Goal: Complete application form: Complete application form

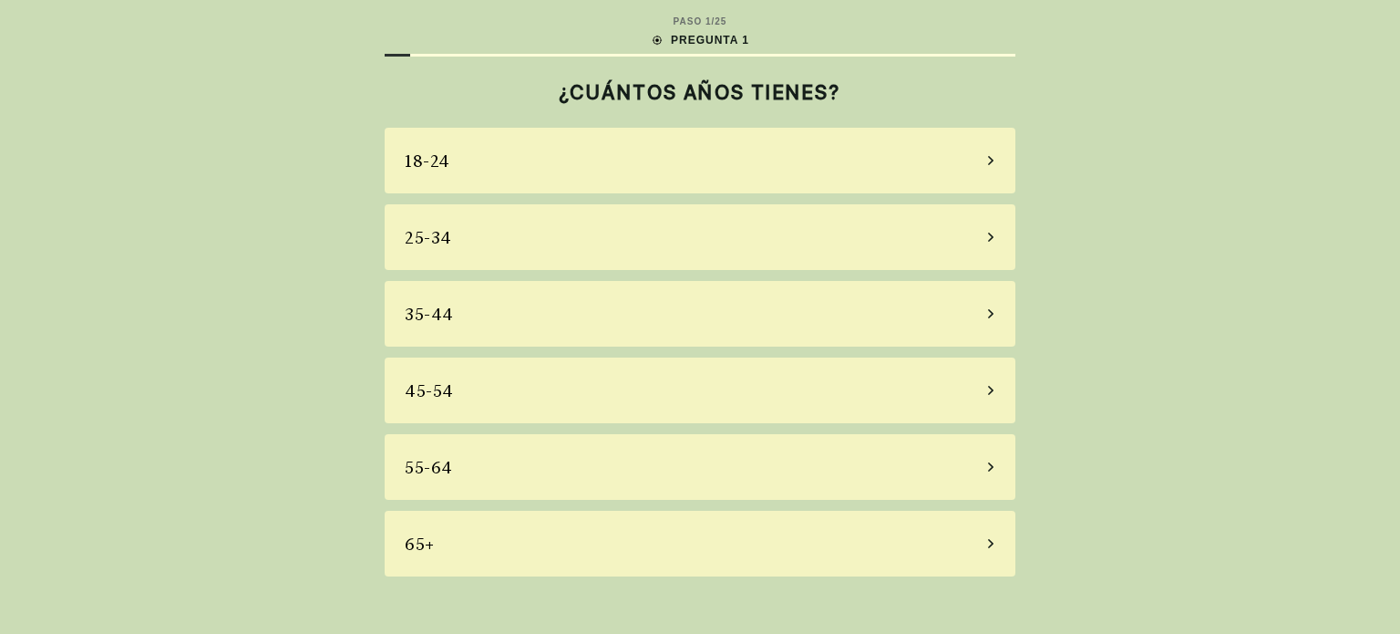
click at [444, 313] on div "35-44" at bounding box center [429, 314] width 49 height 25
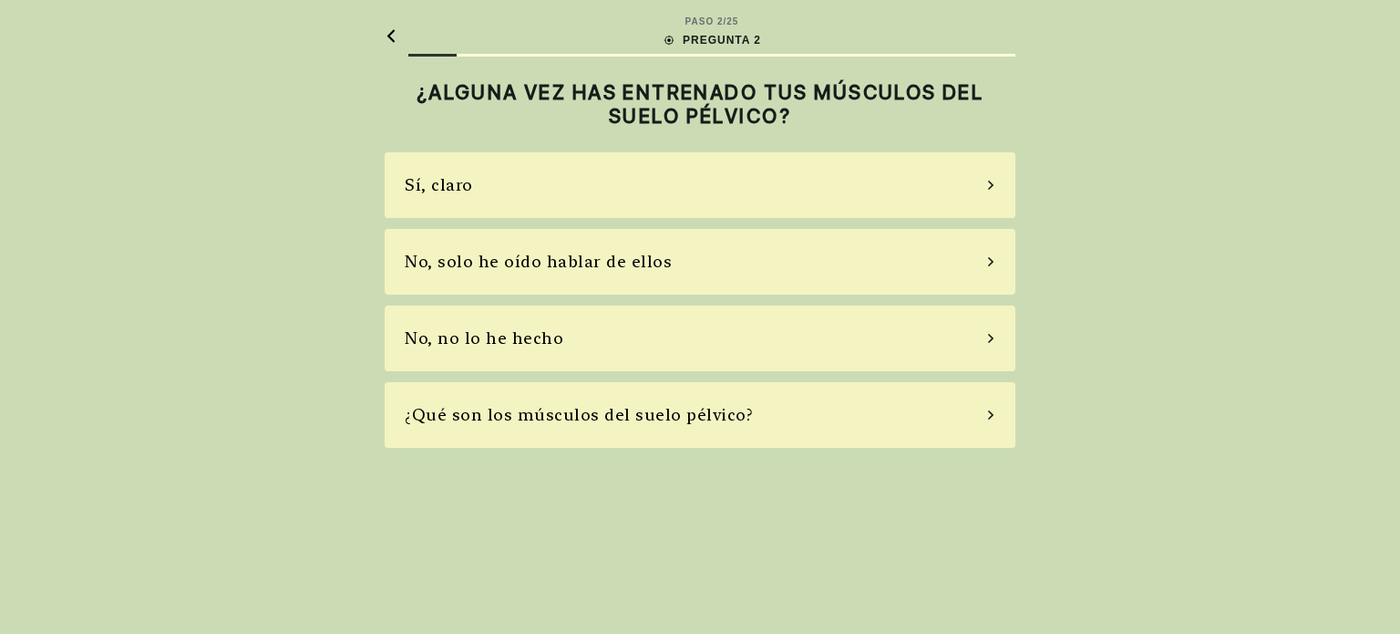
click at [573, 291] on div "No, solo he oído hablar de ellos" at bounding box center [700, 262] width 631 height 66
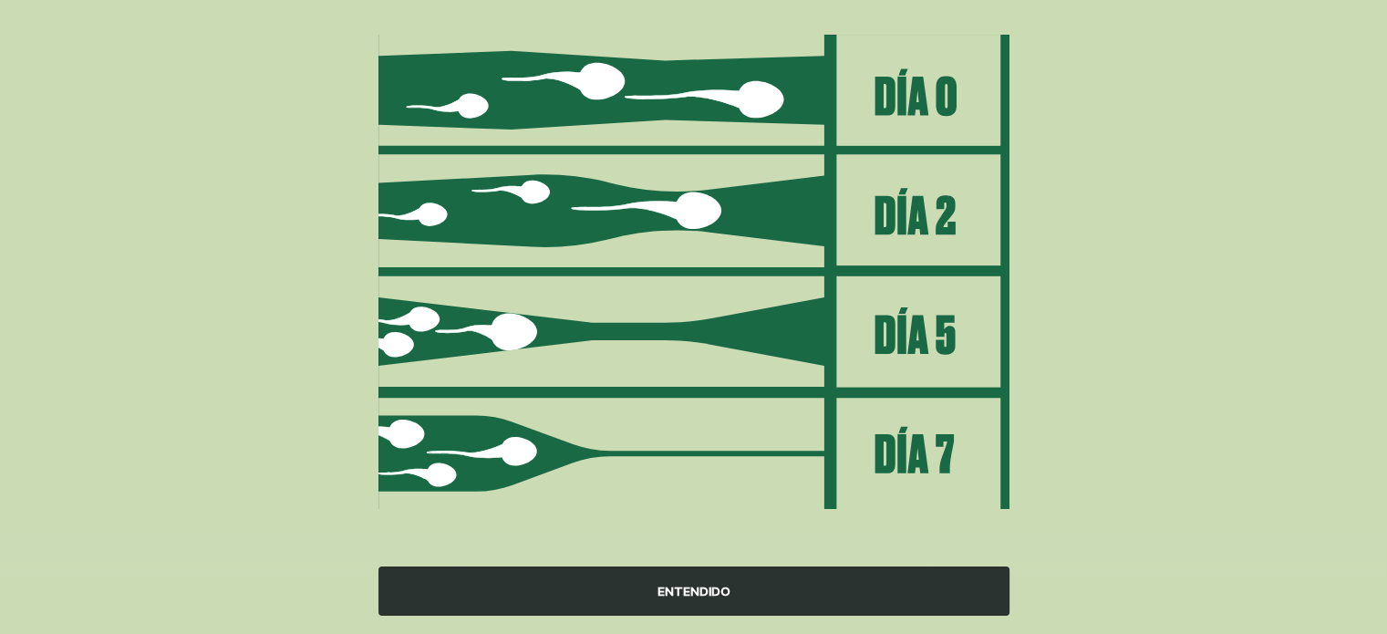
click at [755, 590] on div "ENTENDIDO" at bounding box center [693, 590] width 631 height 49
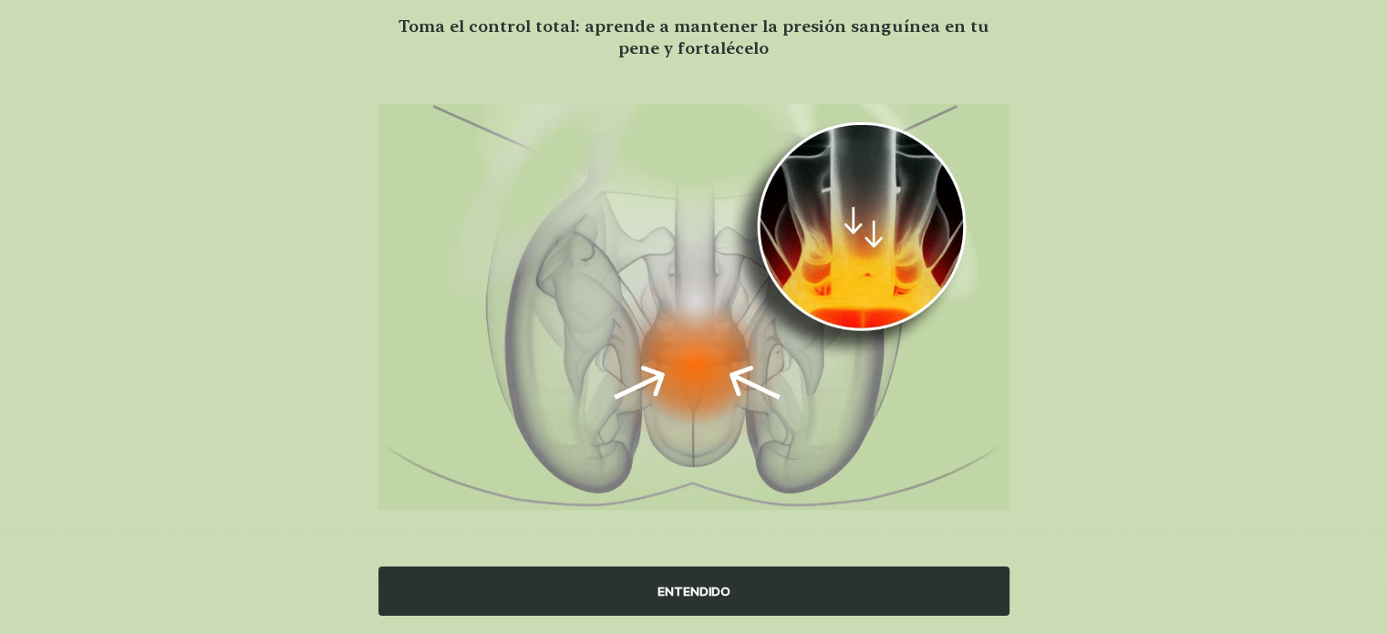
scroll to position [146, 0]
click at [643, 575] on div "ENTENDIDO" at bounding box center [693, 590] width 631 height 49
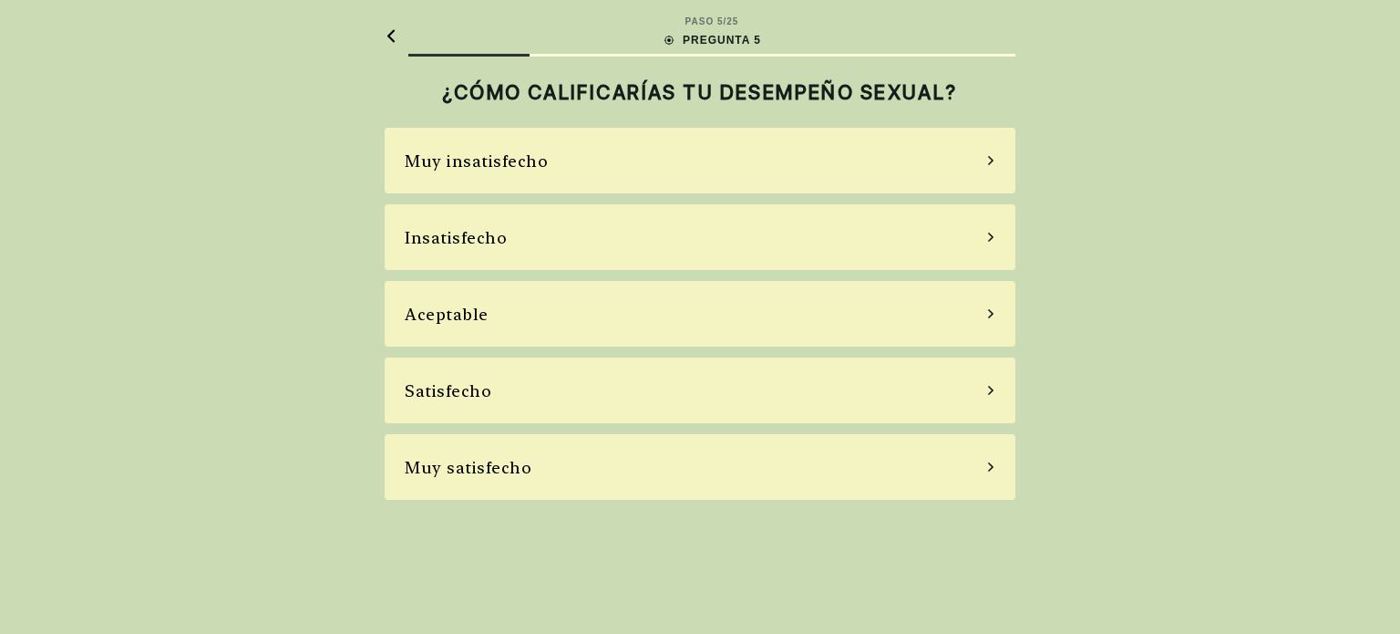
click at [542, 241] on div "Insatisfecho" at bounding box center [700, 237] width 631 height 66
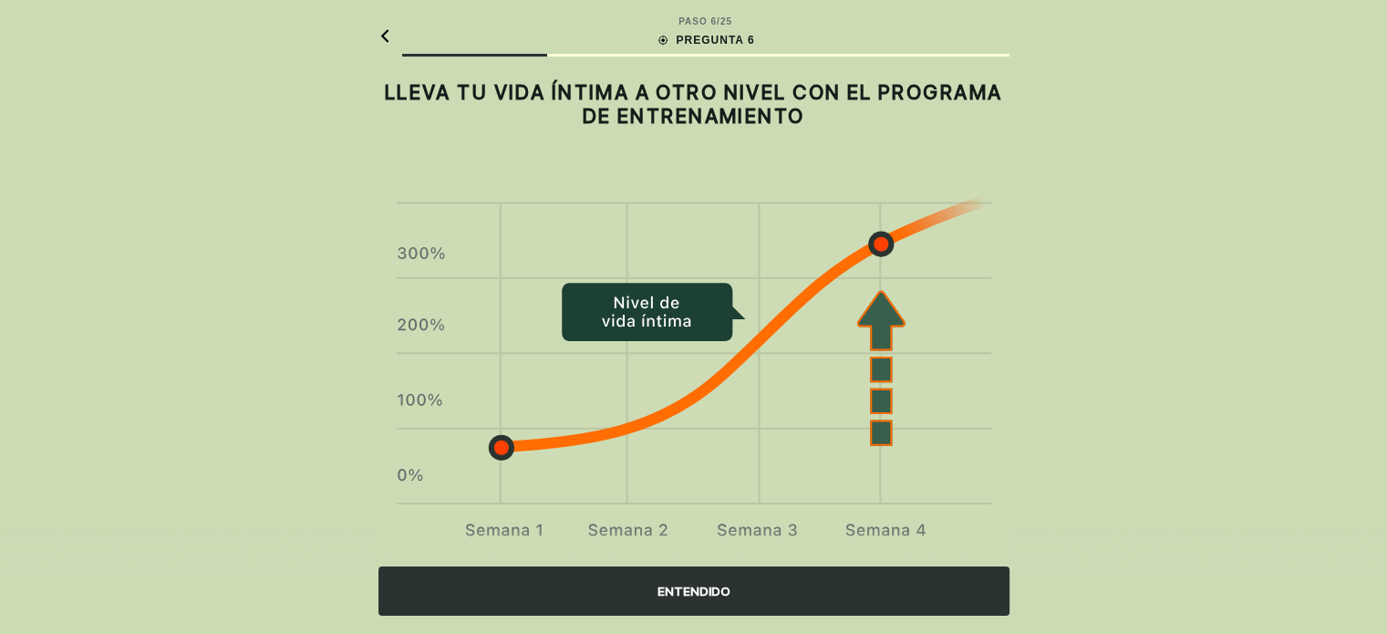
click at [579, 577] on div "ENTENDIDO" at bounding box center [693, 590] width 631 height 49
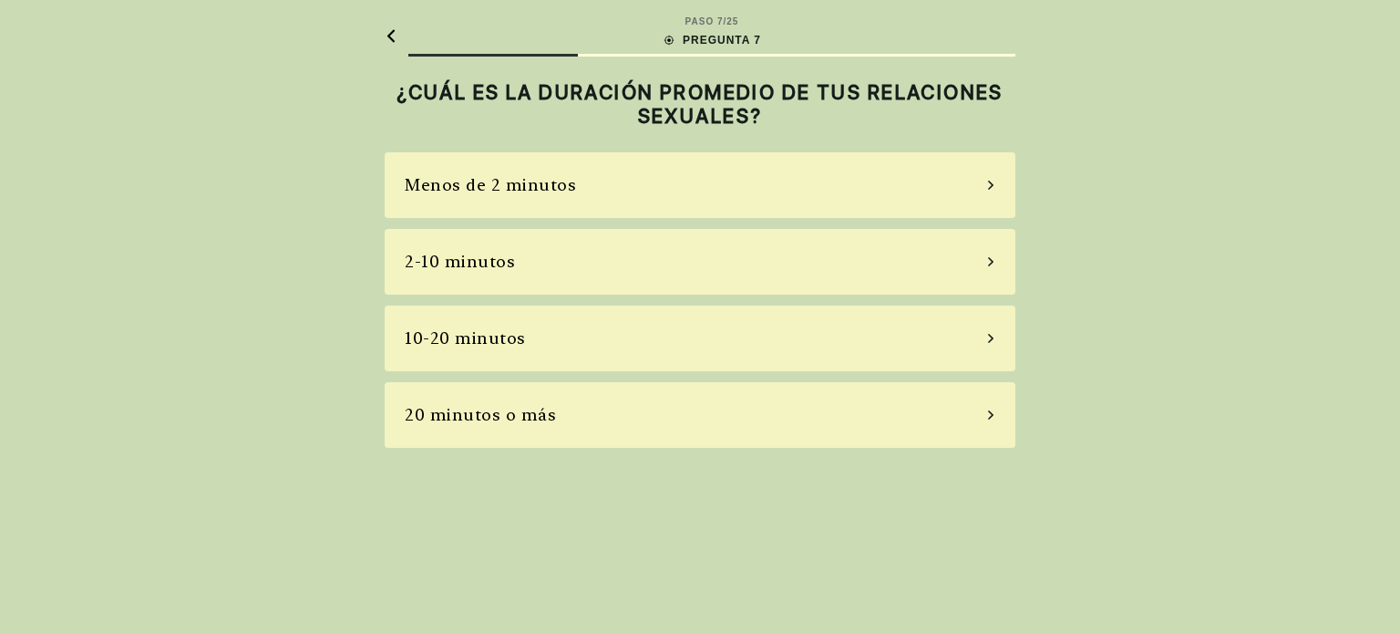
click at [604, 218] on div "Menos de 2 minutos 2-10 minutos 10-20 minutos 20 minutos o más" at bounding box center [700, 299] width 631 height 295
click at [580, 375] on div "Menos de 2 minutos 2-10 minutos 10-20 minutos 20 minutos o más" at bounding box center [700, 299] width 631 height 295
click at [584, 439] on div "20 minutos o más" at bounding box center [700, 415] width 631 height 66
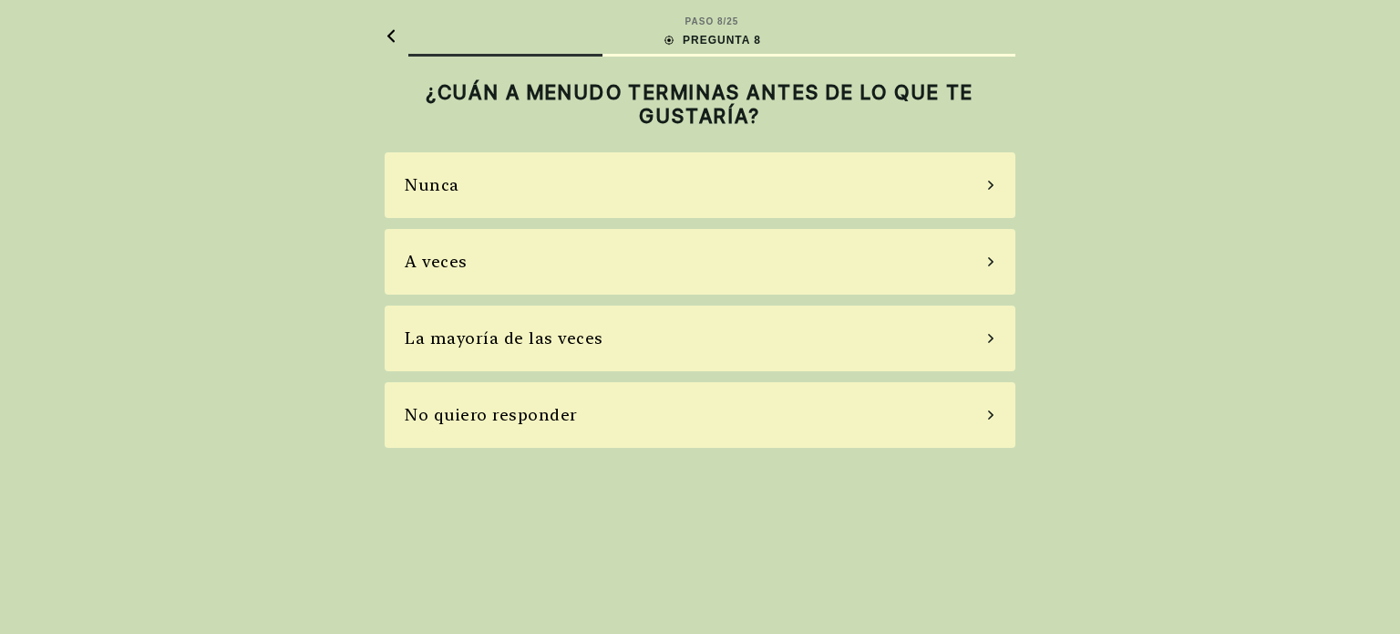
click at [584, 298] on div "Nunca A veces La mayoría de las veces No quiero responder" at bounding box center [700, 299] width 631 height 295
click at [597, 270] on div "A veces" at bounding box center [700, 262] width 631 height 66
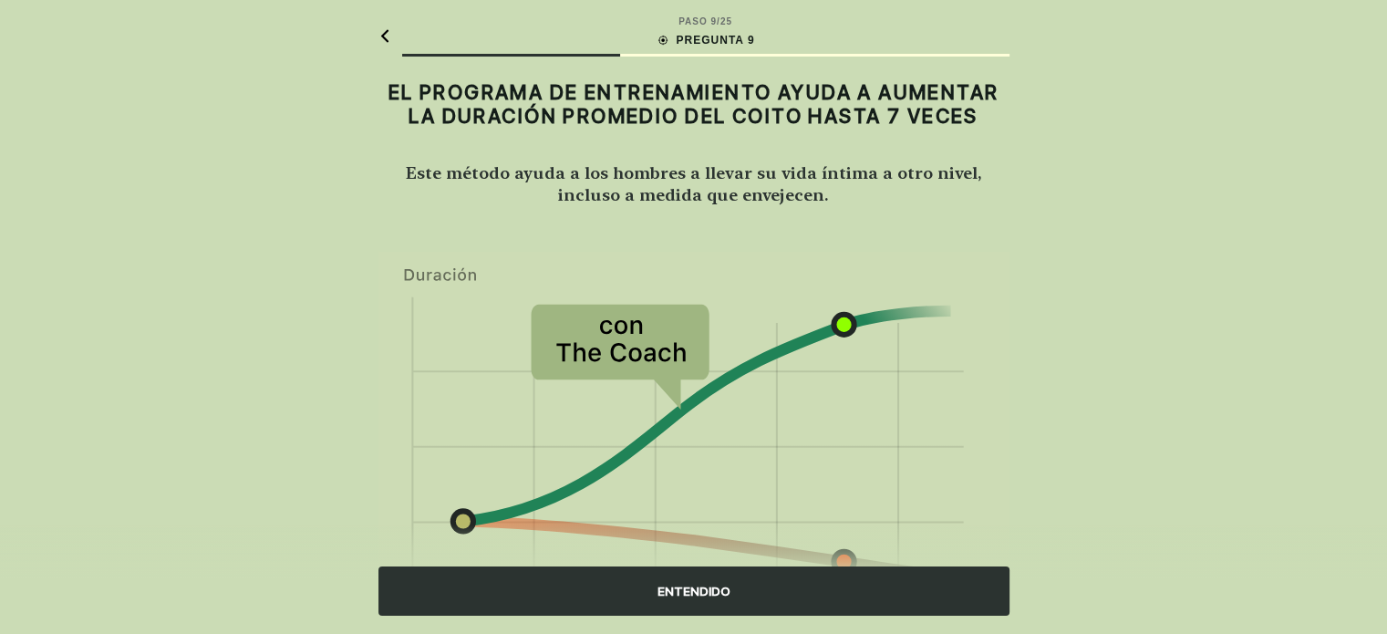
click at [627, 597] on div "ENTENDIDO" at bounding box center [693, 590] width 631 height 49
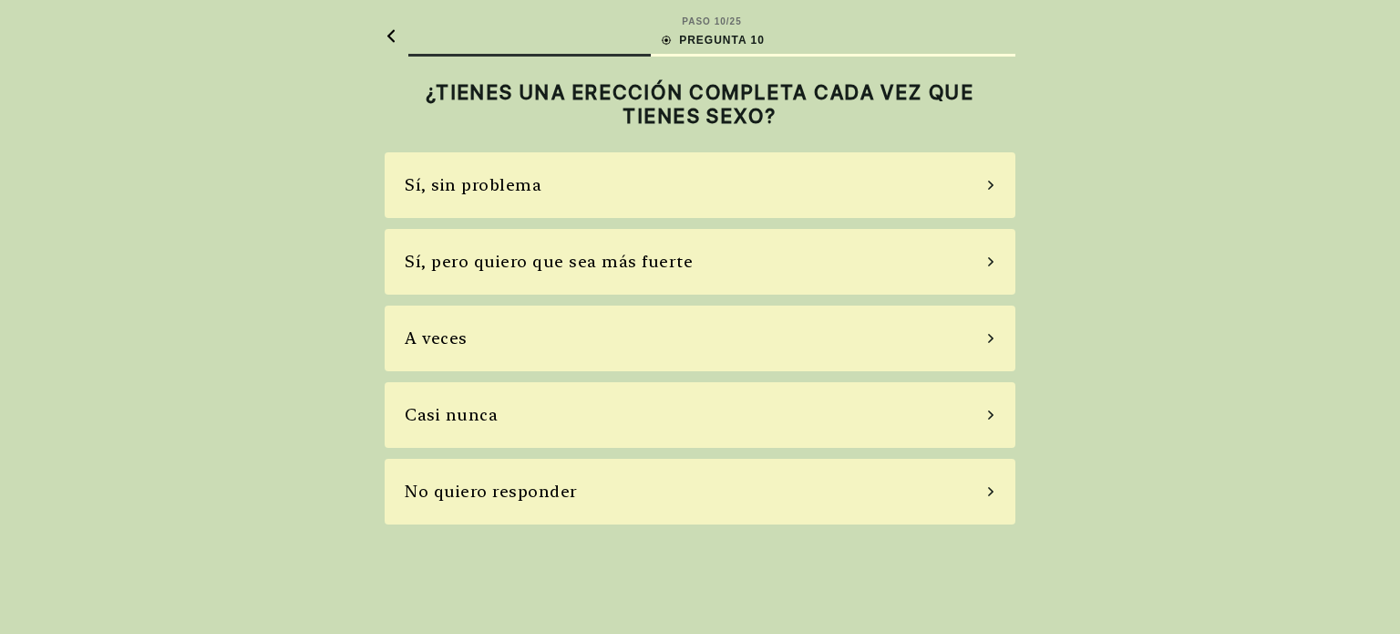
click at [583, 199] on div "Sí, sin problema" at bounding box center [700, 185] width 631 height 66
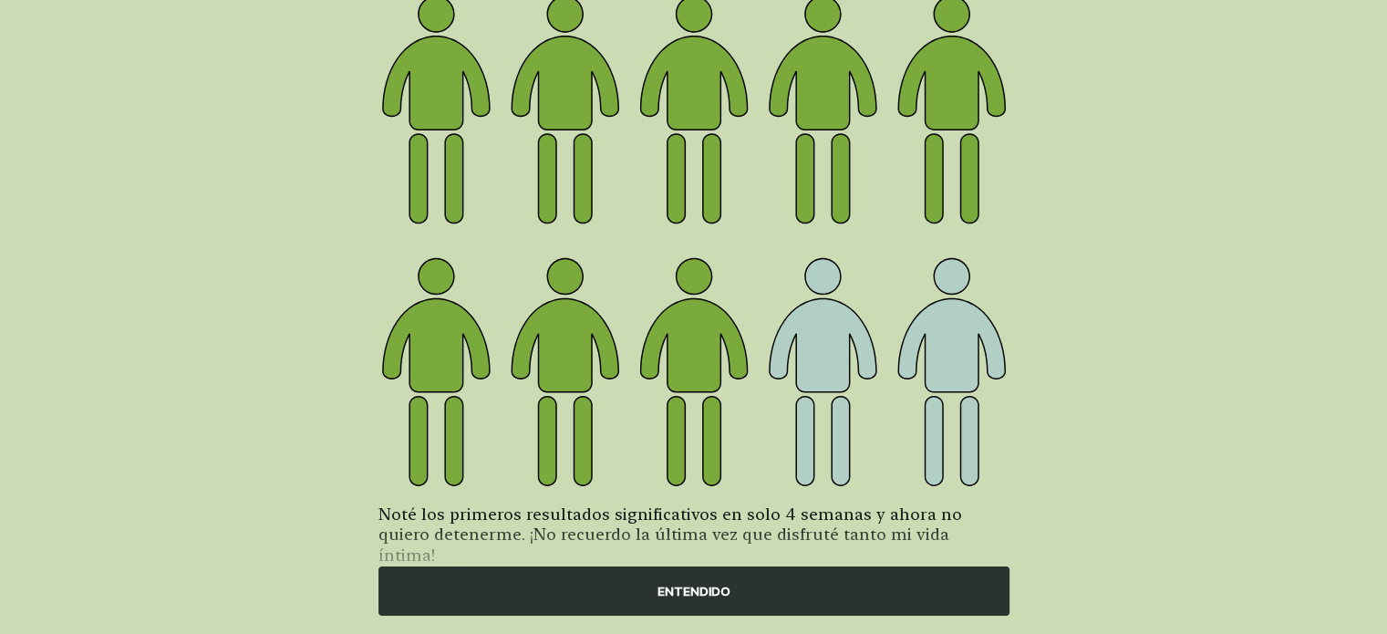
scroll to position [252, 0]
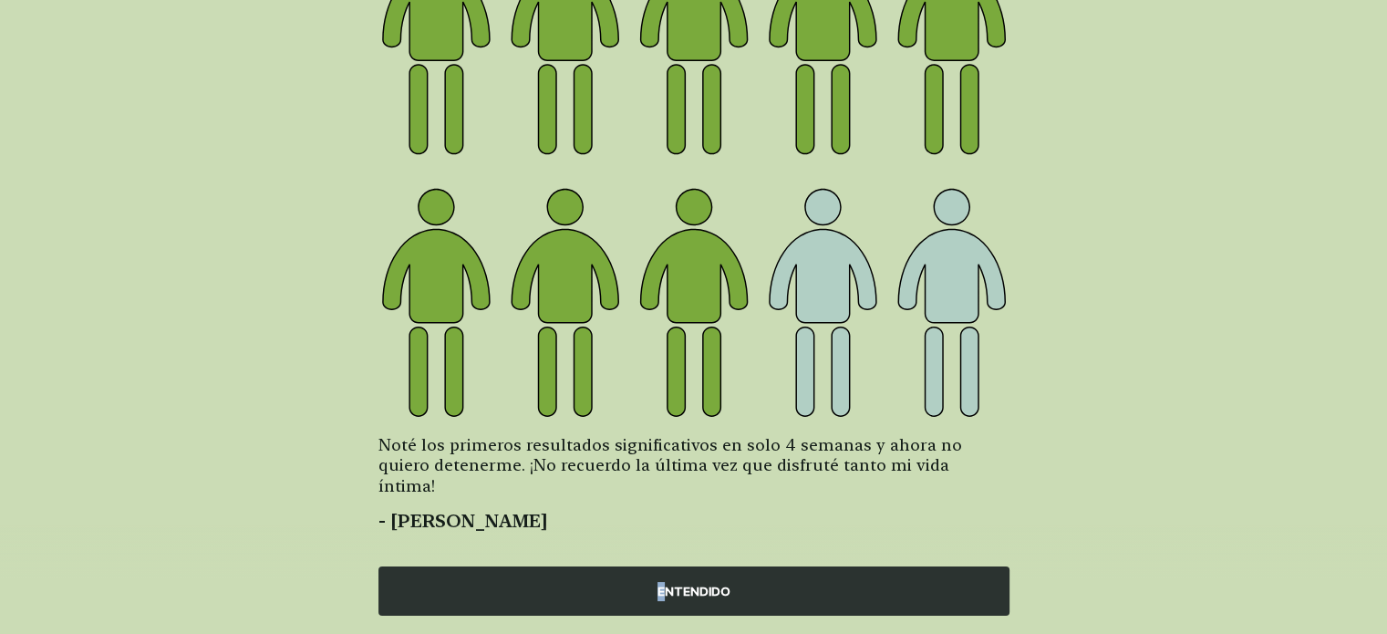
click at [663, 607] on div "ENTENDIDO" at bounding box center [693, 590] width 631 height 49
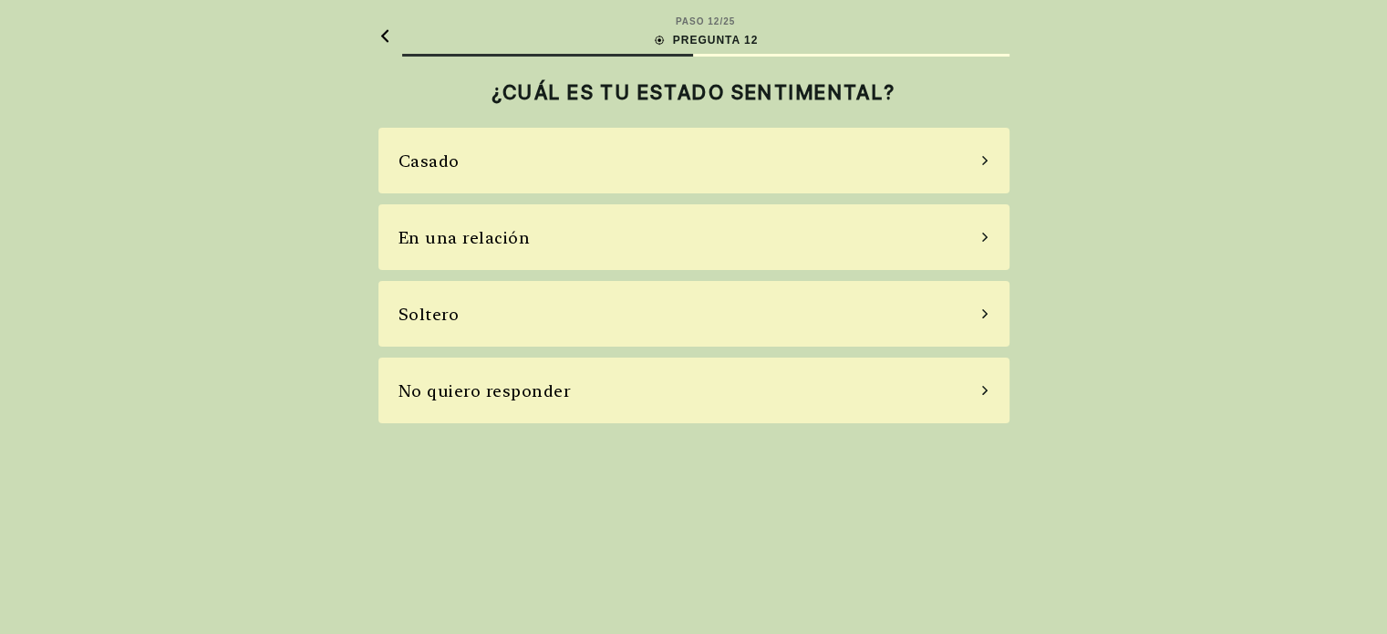
scroll to position [0, 0]
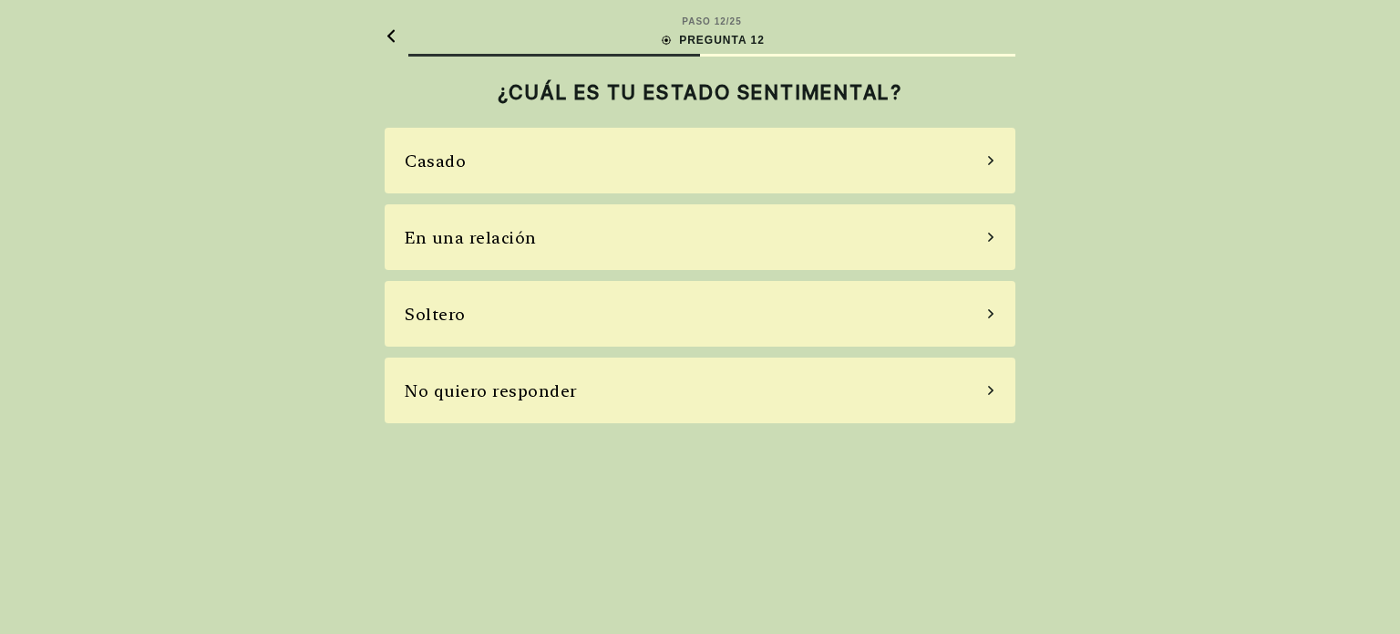
click at [614, 386] on div "No quiero responder" at bounding box center [700, 390] width 631 height 66
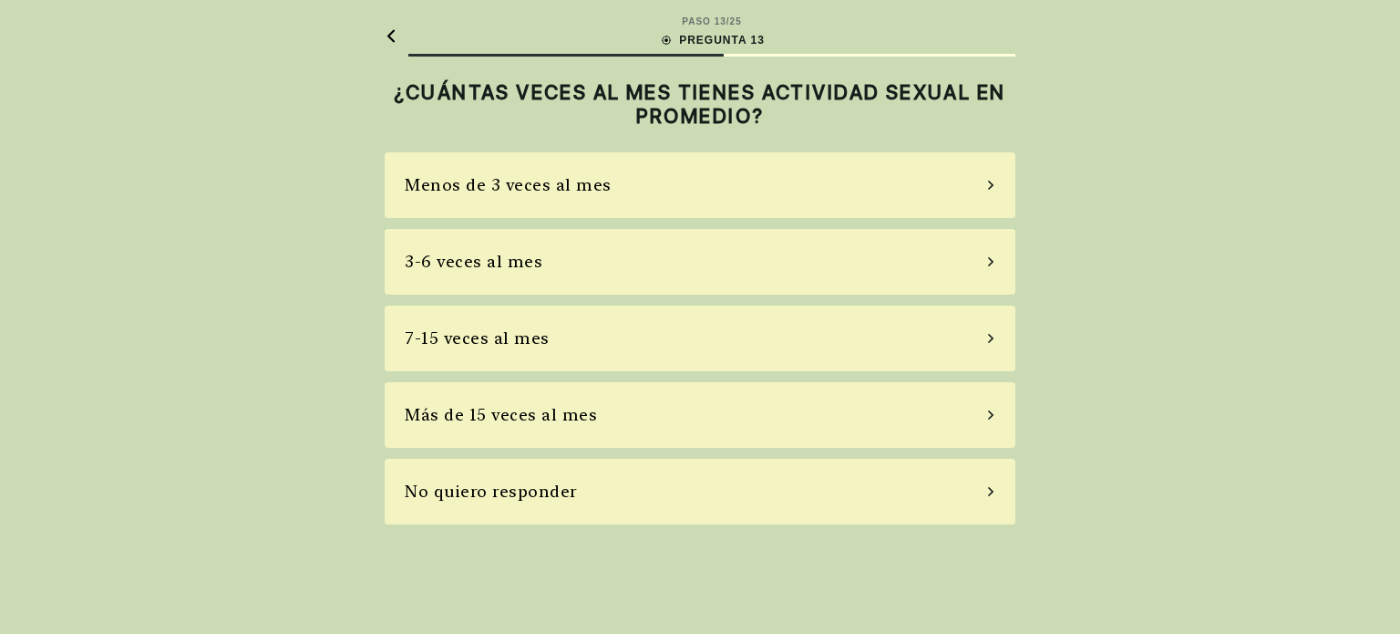
click at [585, 232] on div "3-6 veces al mes" at bounding box center [700, 262] width 631 height 66
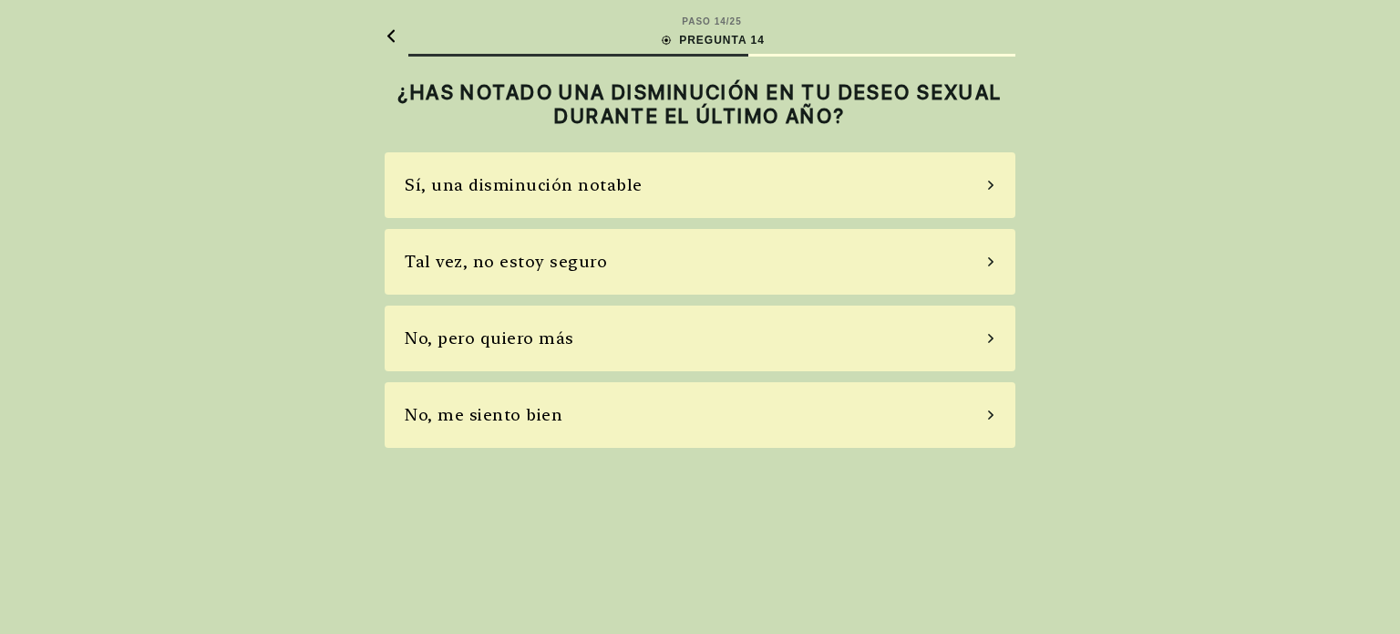
click at [581, 214] on div "Sí, una disminución notable" at bounding box center [700, 185] width 631 height 66
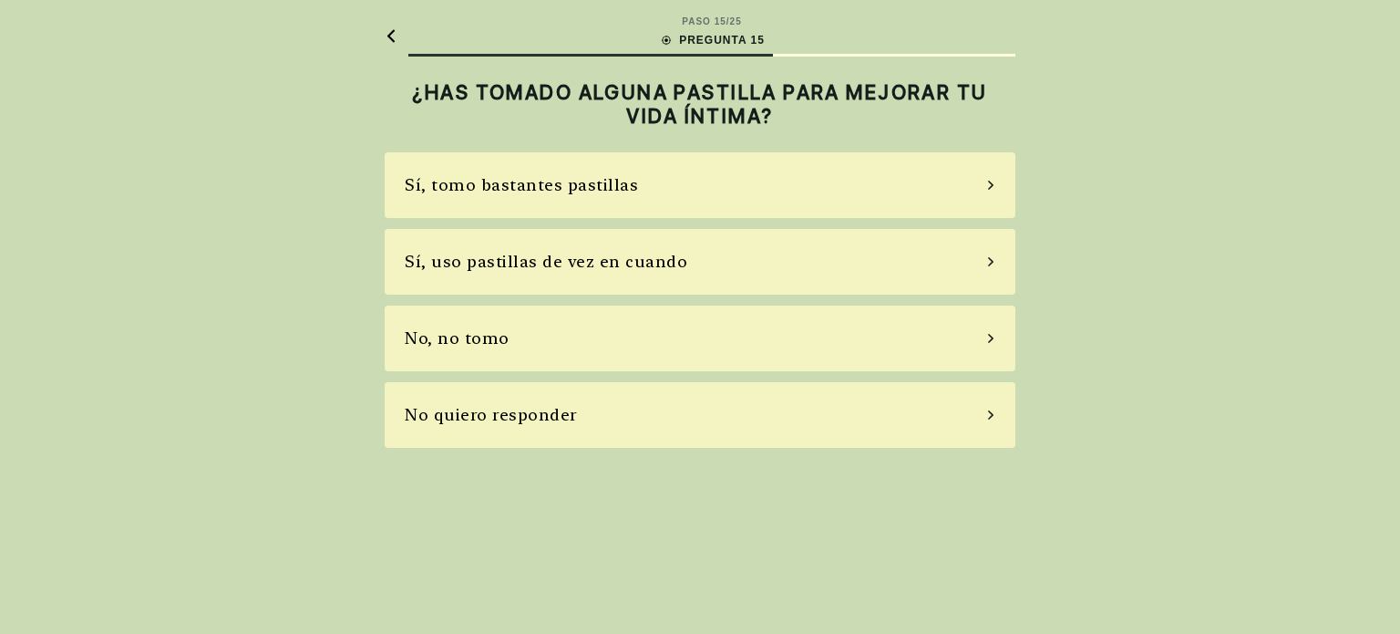
click at [588, 289] on div "Sí, uso pastillas de vez en cuando" at bounding box center [700, 262] width 631 height 66
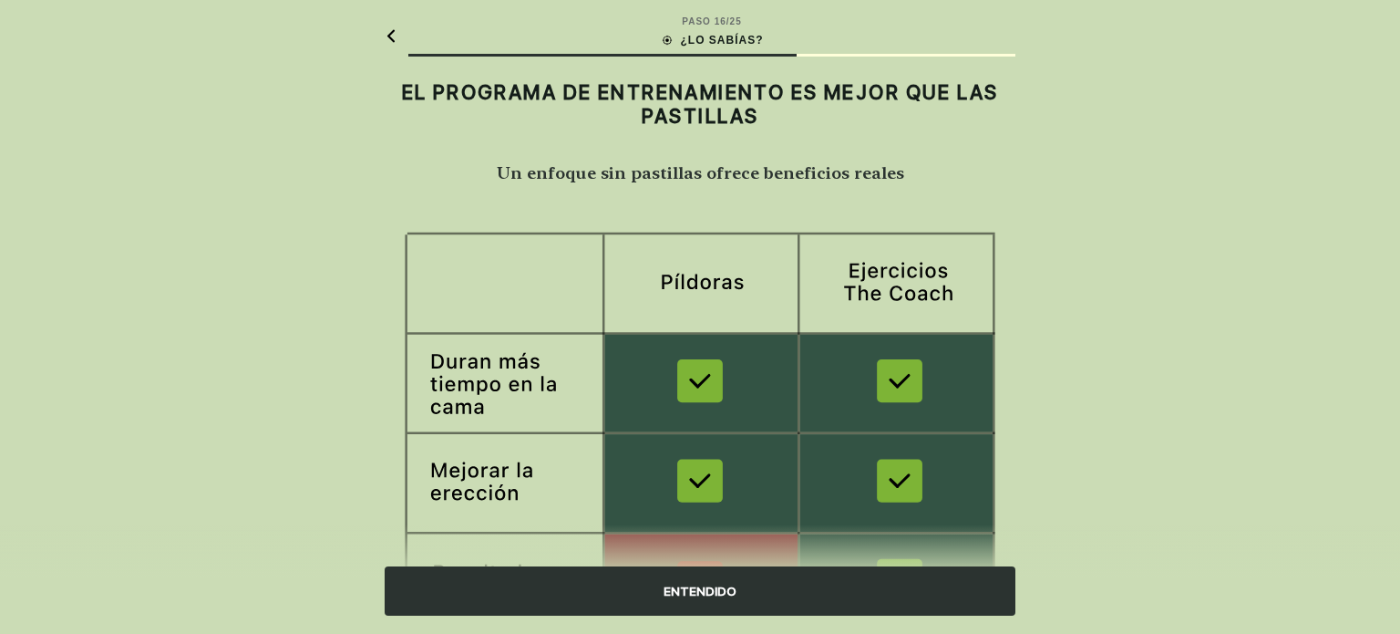
click at [581, 211] on main "PASO 16 / 25 ¿LO SABÍAS? EL PROGRAMA DE ENTRENAMIENTO ES MEJOR QUE LAS PASTILLA…" at bounding box center [700, 483] width 660 height 967
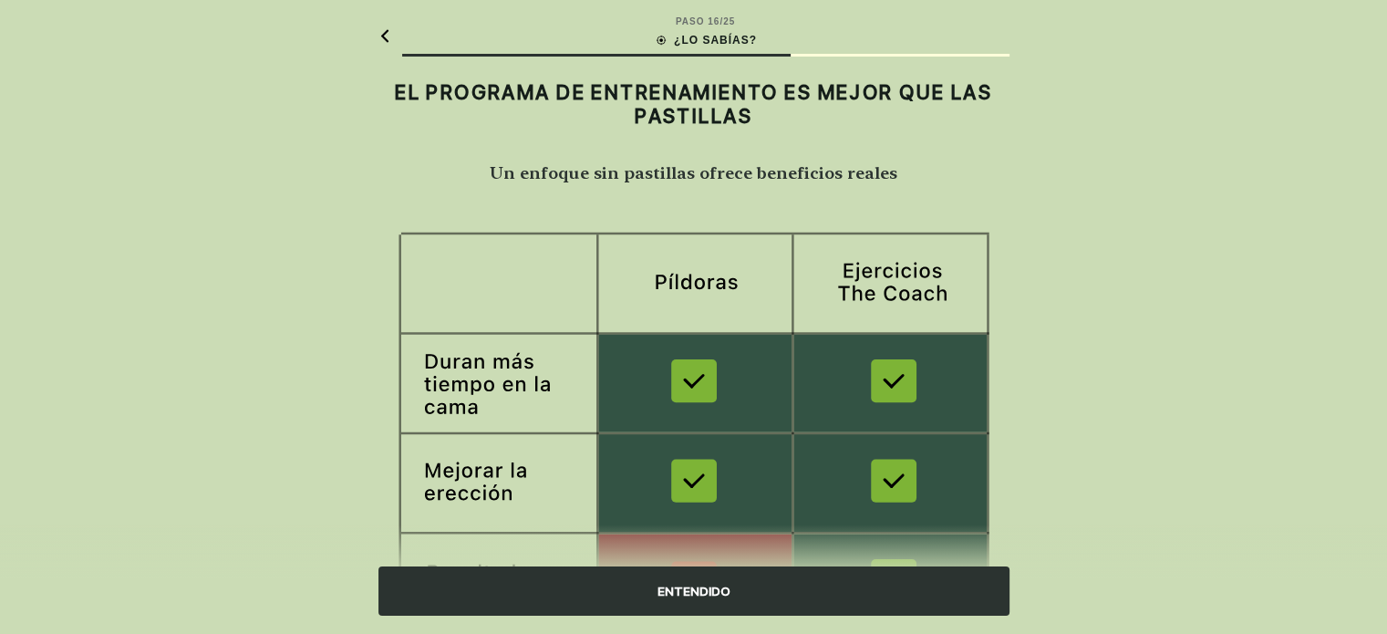
drag, startPoint x: 586, startPoint y: 613, endPoint x: 575, endPoint y: 612, distance: 11.0
click at [578, 614] on div "ENTENDIDO" at bounding box center [693, 590] width 631 height 49
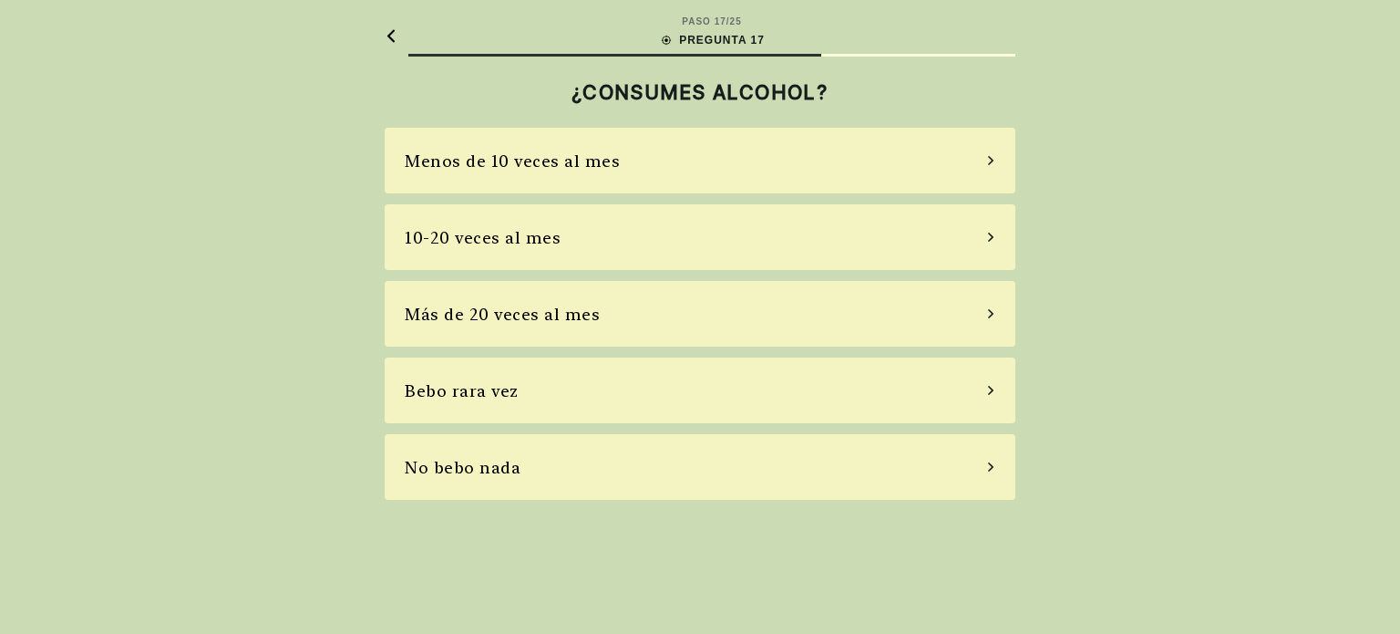
click at [574, 266] on div "10-20 veces al mes" at bounding box center [700, 237] width 631 height 66
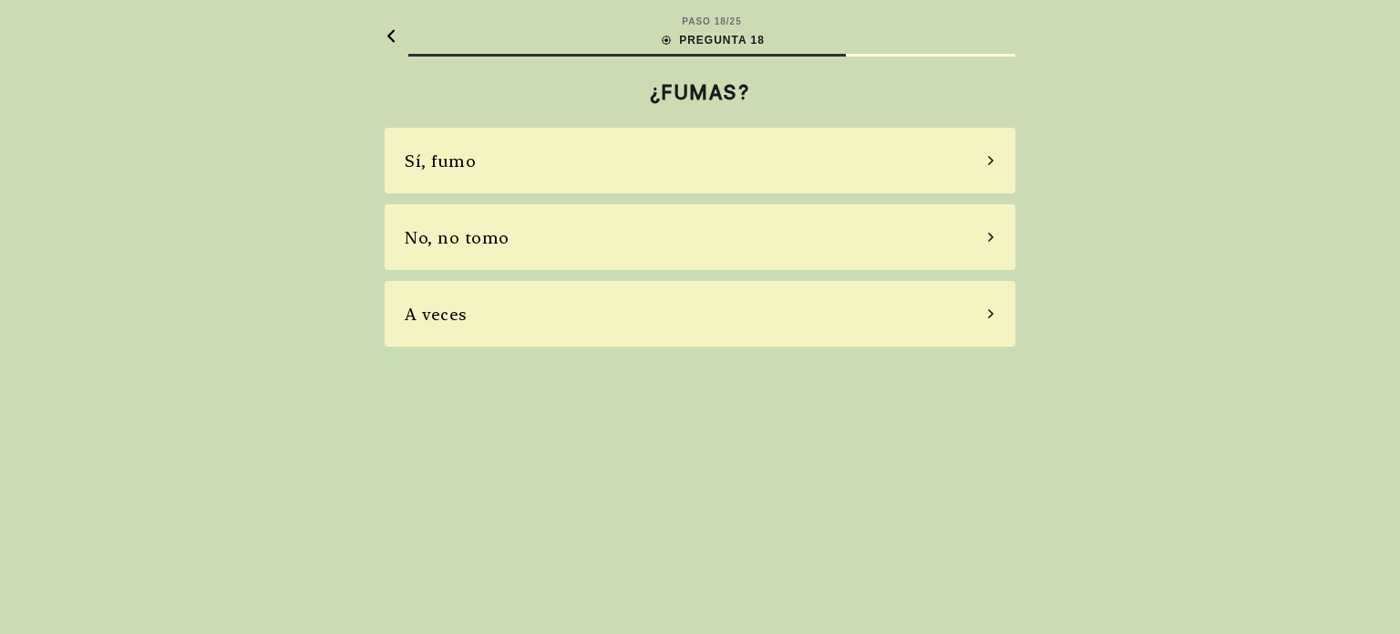
click at [597, 159] on div "Sí, fumo" at bounding box center [700, 161] width 631 height 66
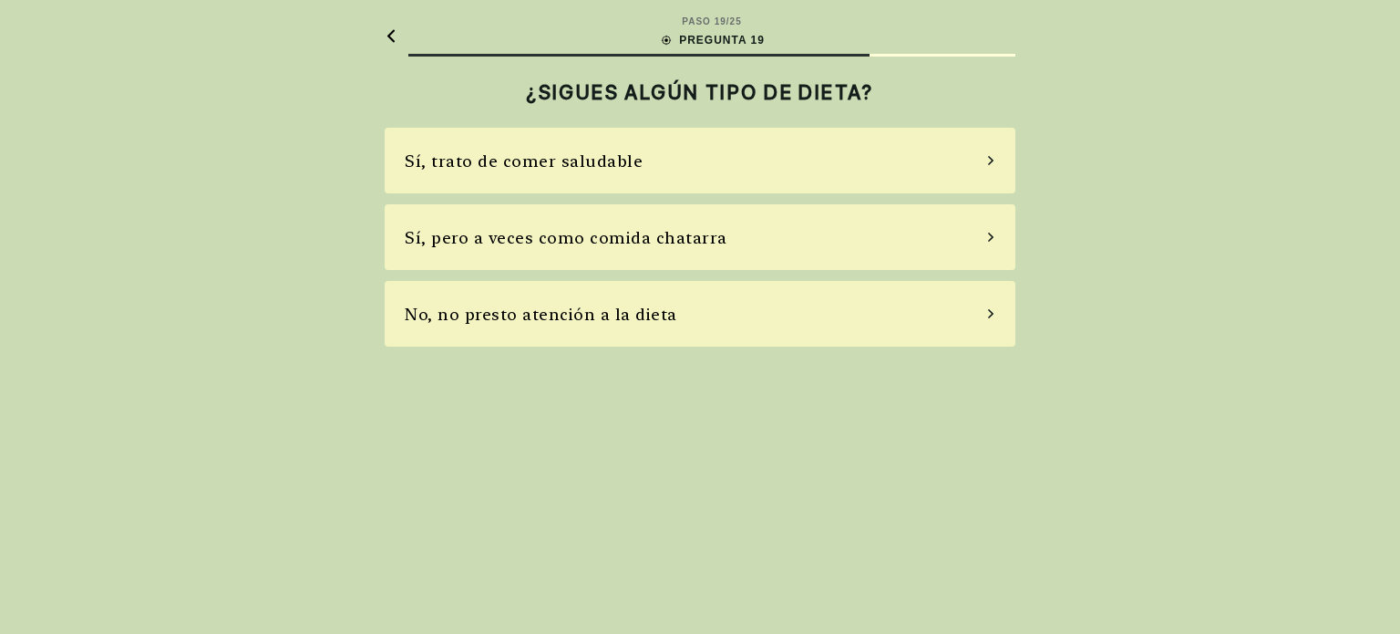
click at [583, 294] on div "No, no presto atención a la dieta" at bounding box center [700, 314] width 631 height 66
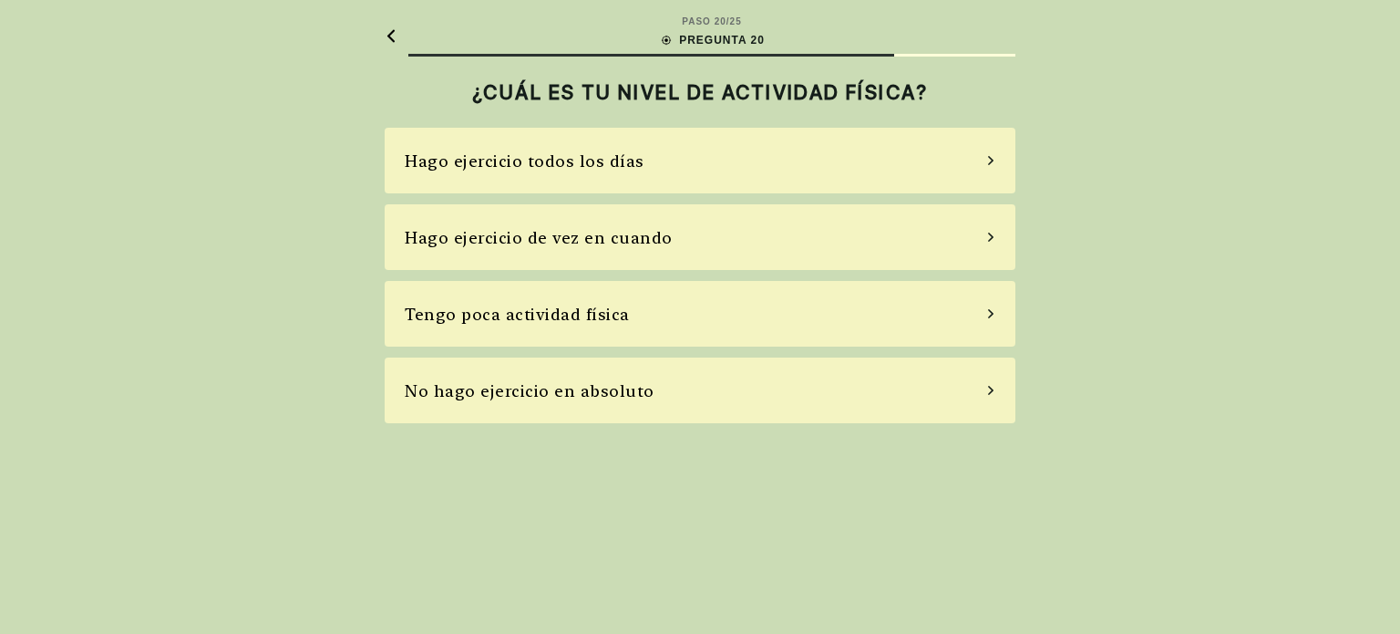
click at [597, 167] on div "Hago ejercicio todos los días" at bounding box center [525, 161] width 240 height 25
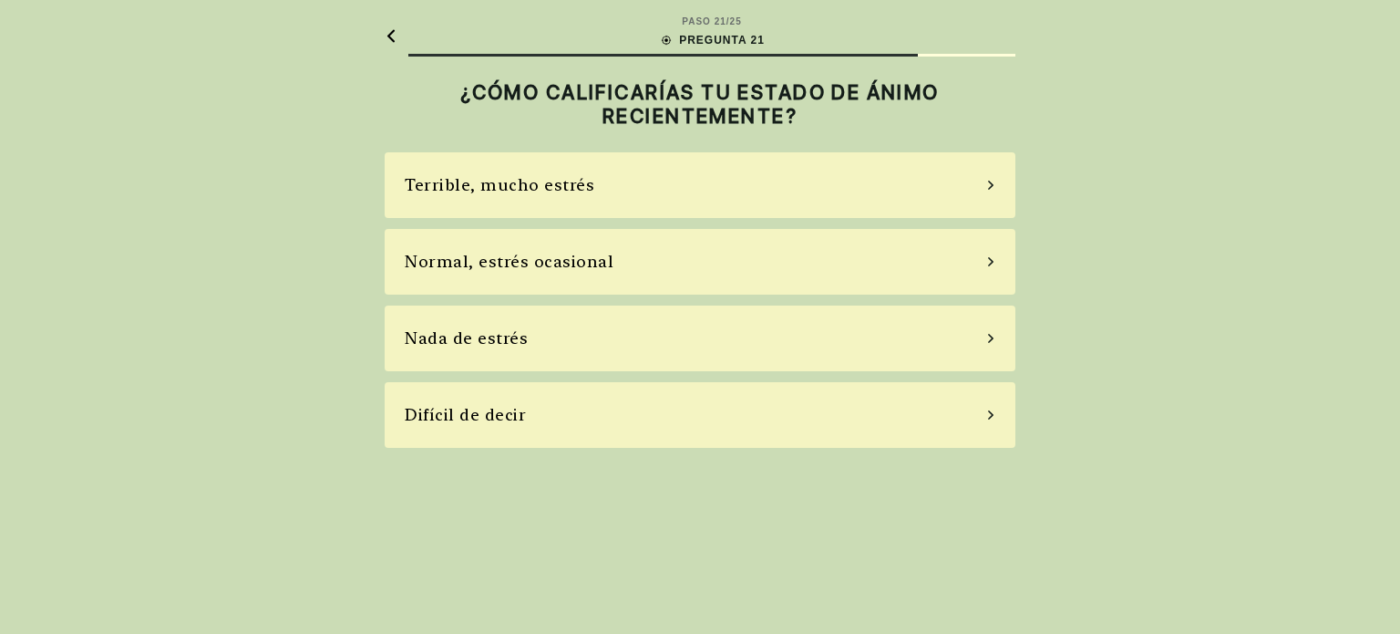
click at [599, 276] on div "Normal, estrés ocasional" at bounding box center [700, 262] width 631 height 66
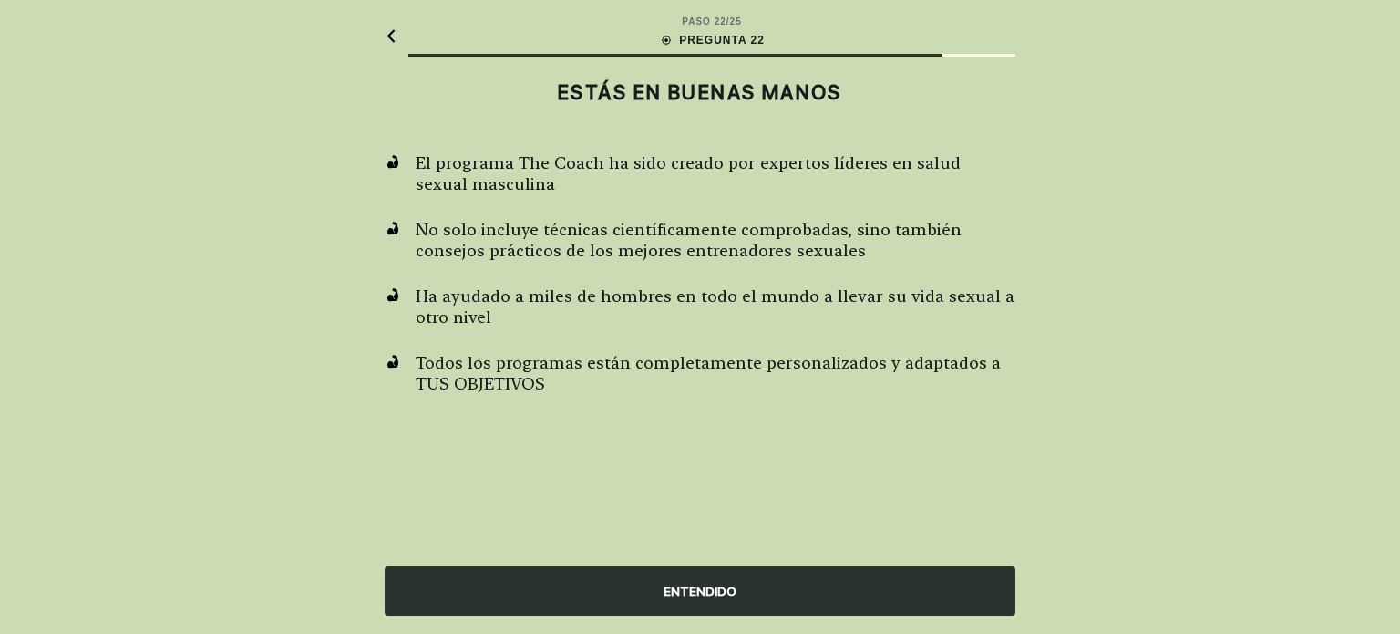
click at [594, 616] on div "ENTENDIDO" at bounding box center [700, 578] width 1400 height 109
click at [591, 605] on div "ENTENDIDO" at bounding box center [700, 590] width 631 height 49
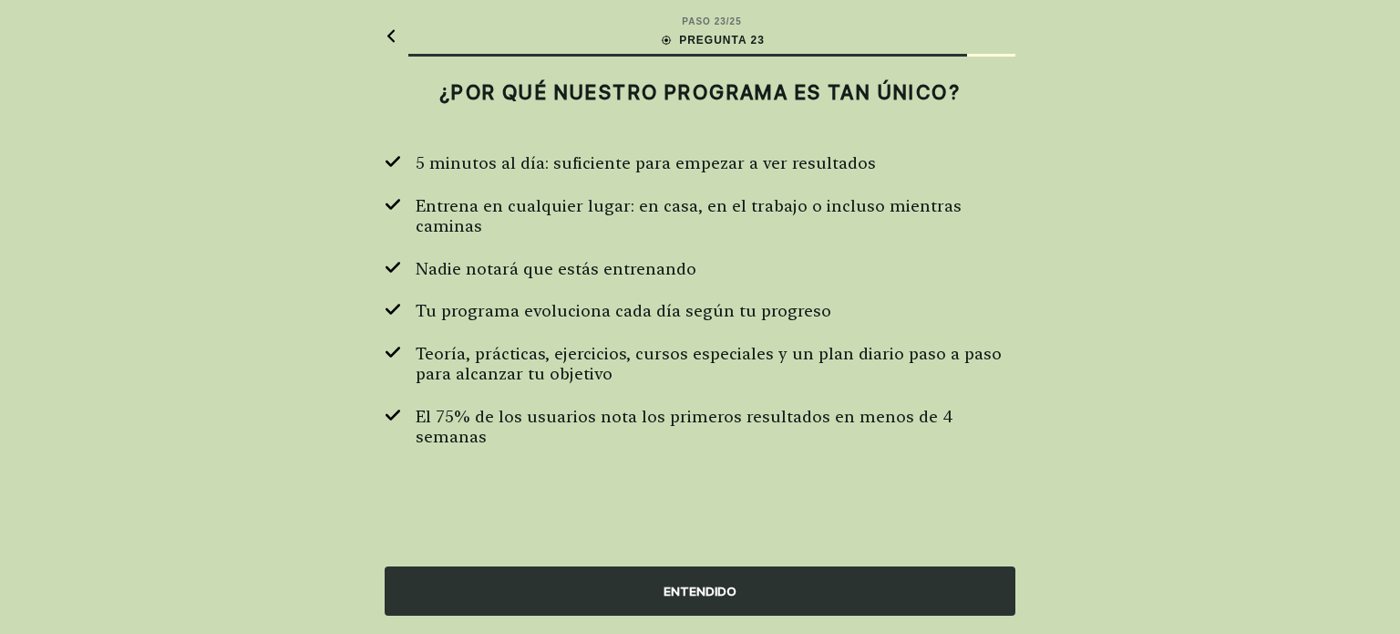
click at [726, 592] on div "ENTENDIDO" at bounding box center [700, 590] width 631 height 49
